Goal: Register for event/course

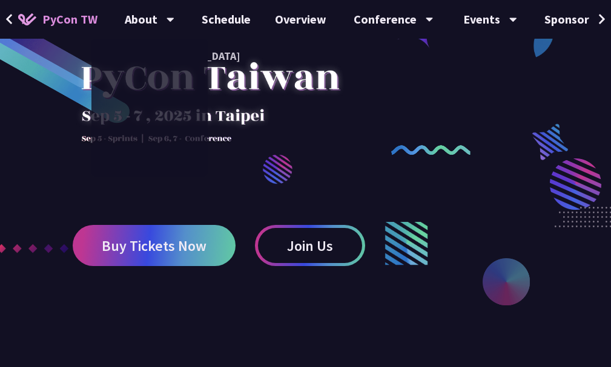
scroll to position [121, 0]
